Goal: Task Accomplishment & Management: Manage account settings

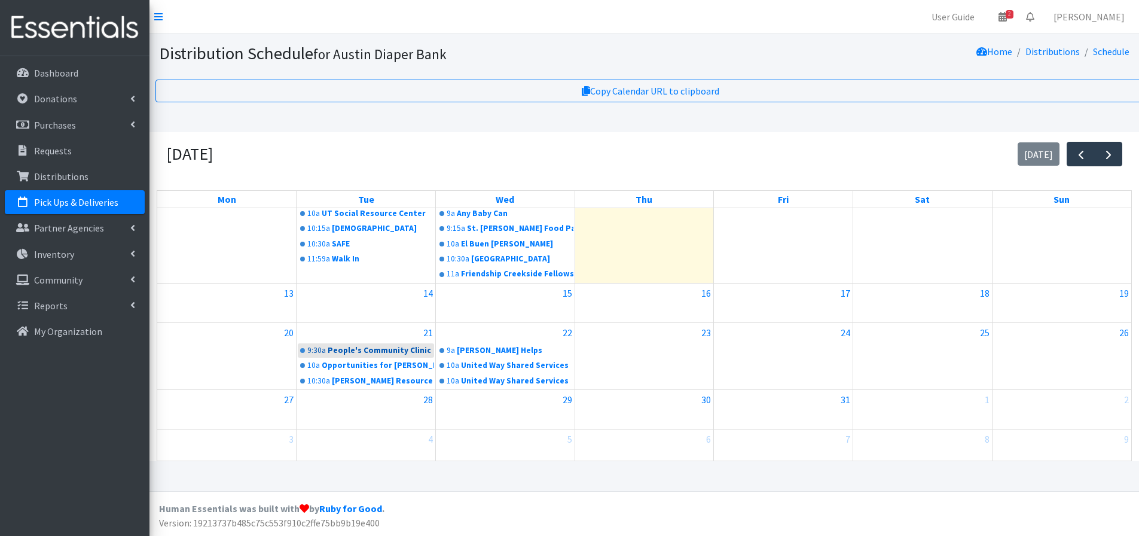
scroll to position [151, 0]
click at [355, 351] on link "9:30a People's Community Clinic" at bounding box center [366, 349] width 136 height 14
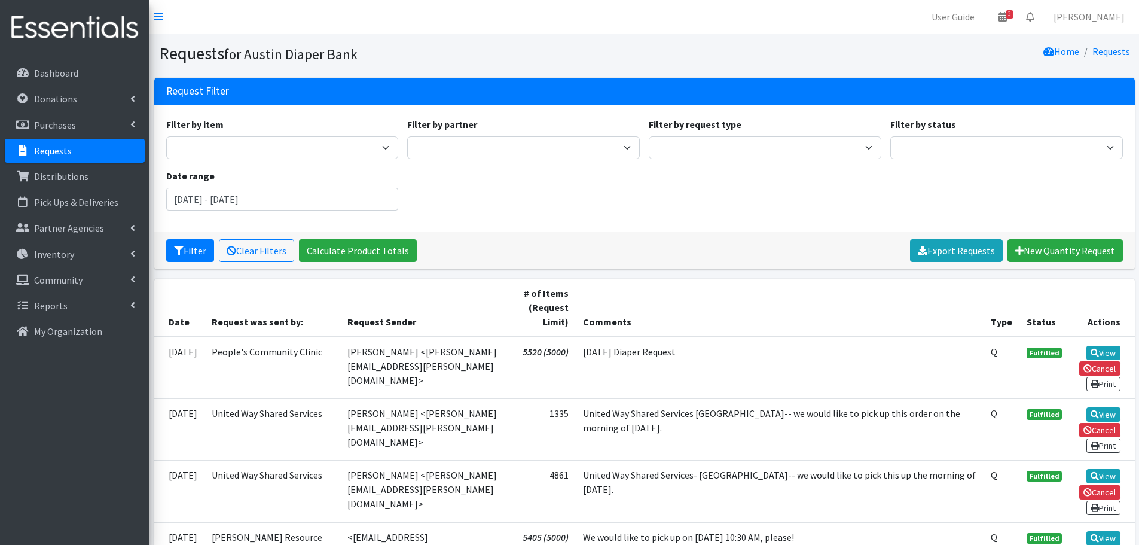
click at [31, 146] on link "Requests" at bounding box center [75, 151] width 140 height 24
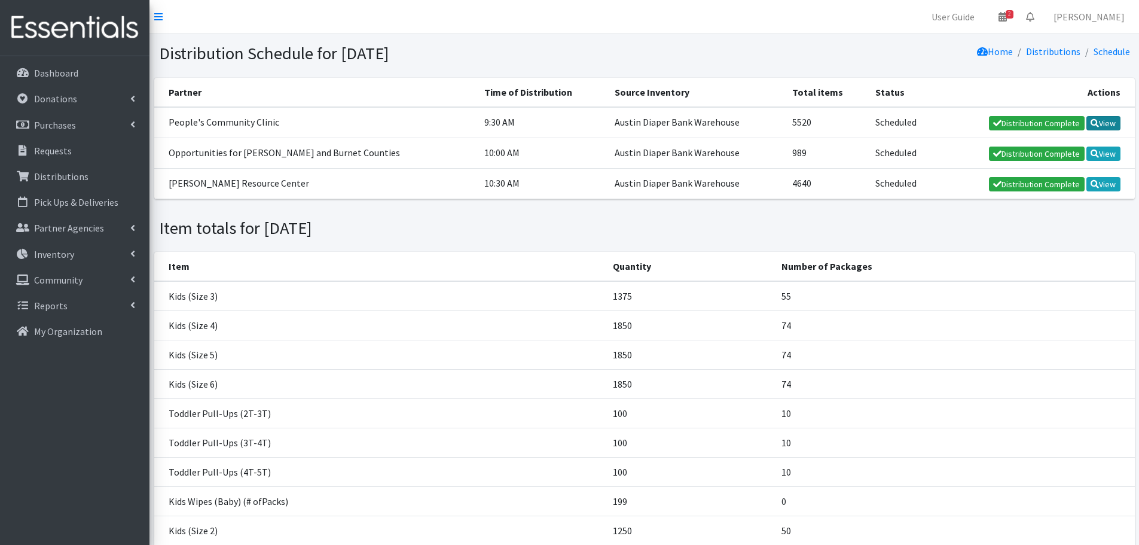
click at [1117, 127] on link "View" at bounding box center [1103, 123] width 34 height 14
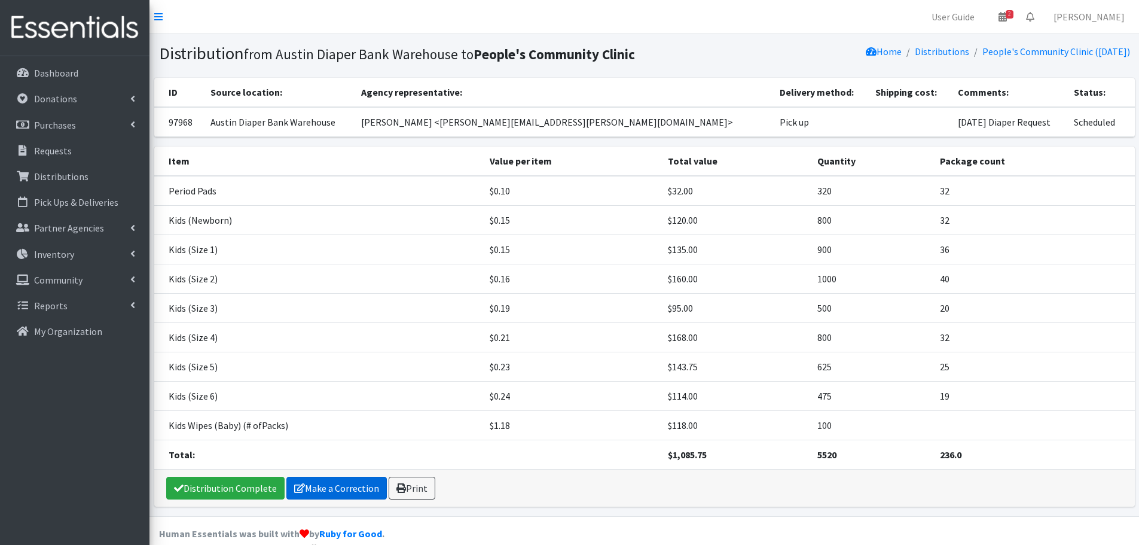
click at [355, 484] on link "Make a Correction" at bounding box center [336, 487] width 100 height 23
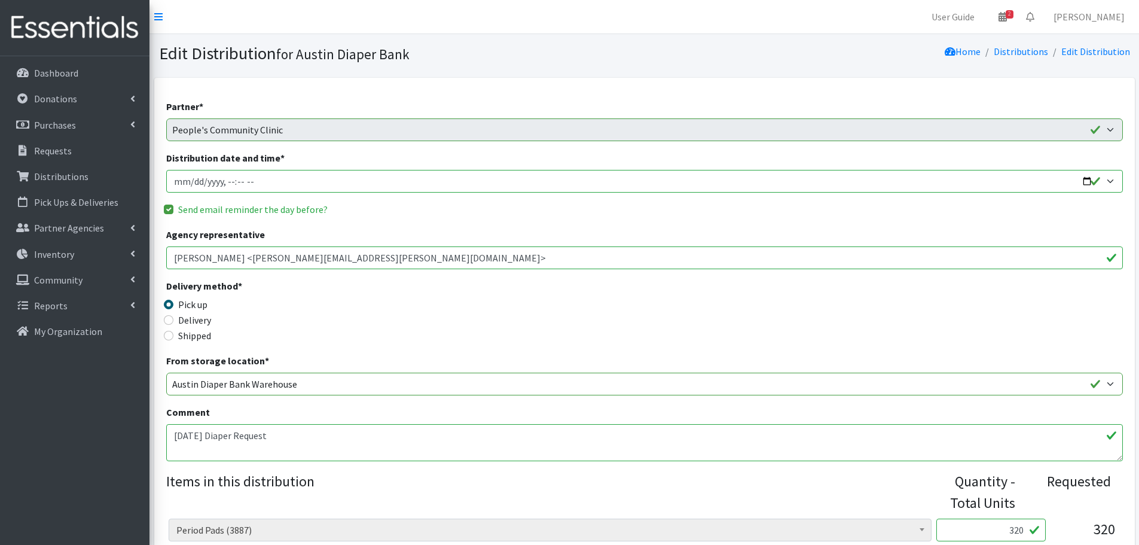
click at [184, 183] on input "Distribution date and time *" at bounding box center [644, 181] width 956 height 23
click at [188, 182] on input "Distribution date and time *" at bounding box center [644, 181] width 956 height 23
type input "2025-10-28T09:30"
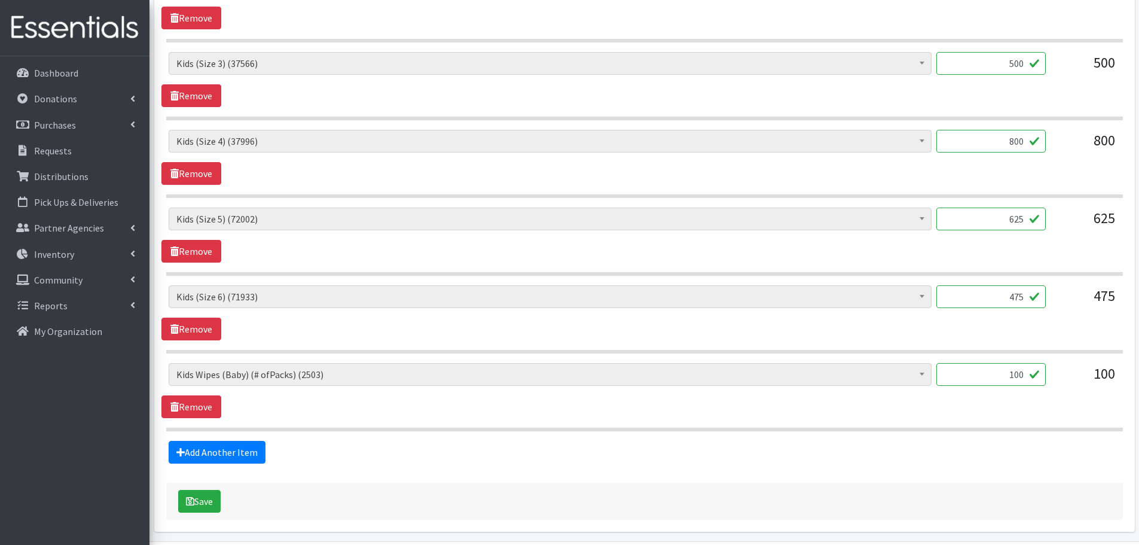
scroll to position [818, 0]
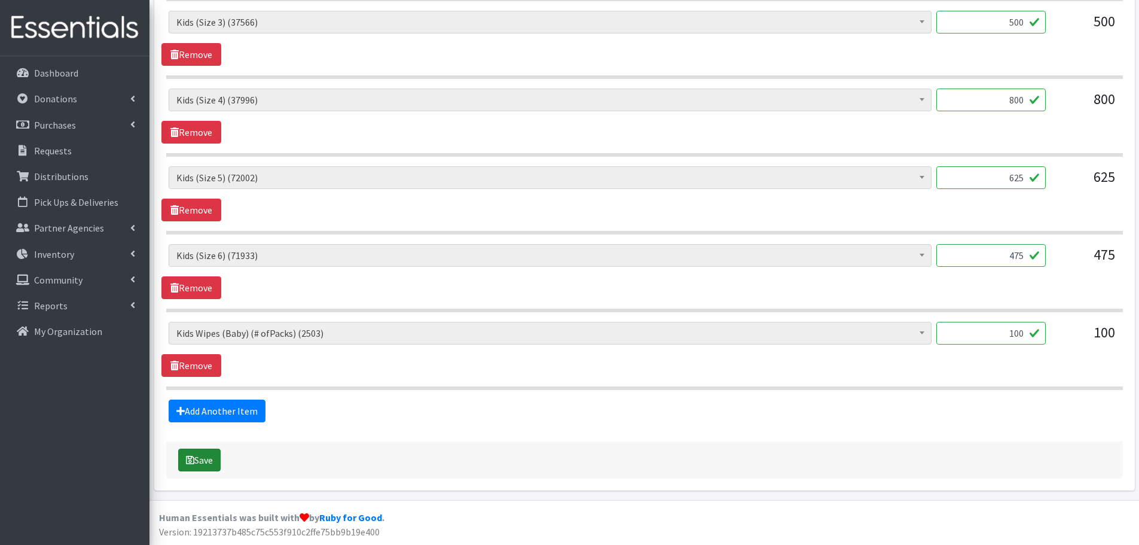
click at [206, 463] on button "Save" at bounding box center [199, 459] width 42 height 23
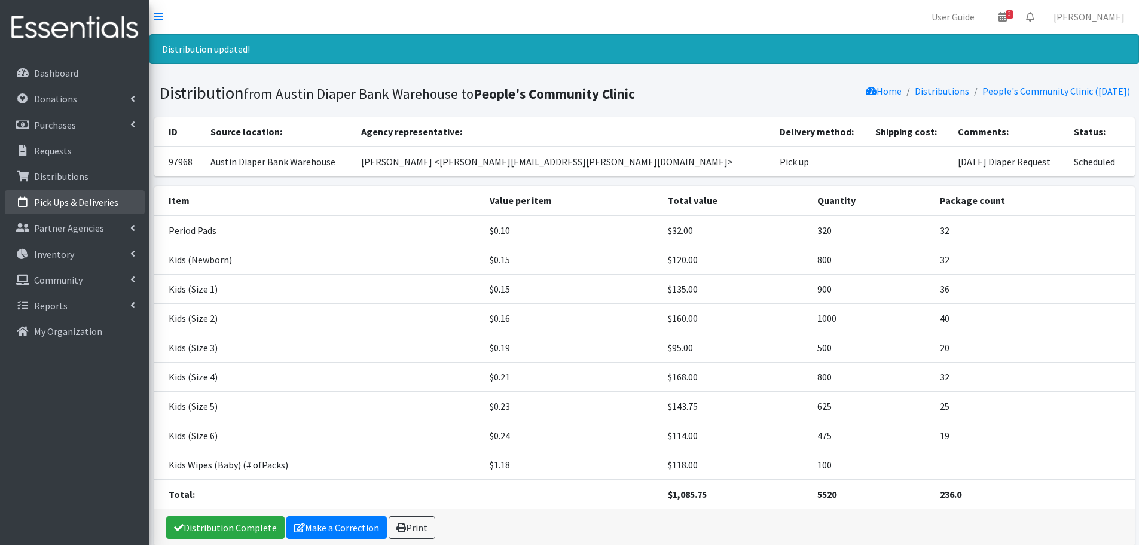
click at [94, 197] on p "Pick Ups & Deliveries" at bounding box center [76, 202] width 84 height 12
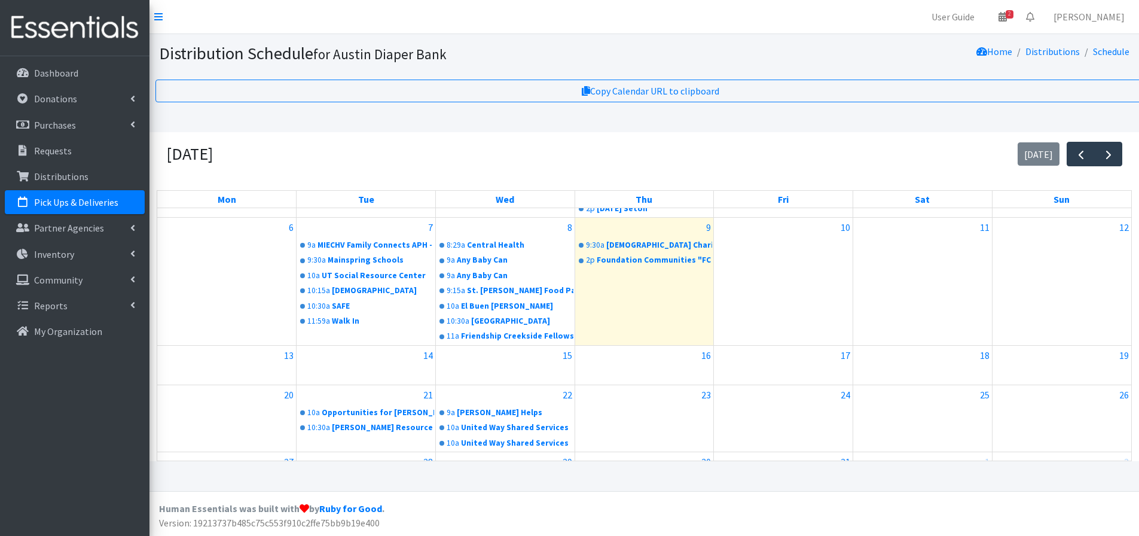
scroll to position [151, 0]
